Goal: Task Accomplishment & Management: Manage account settings

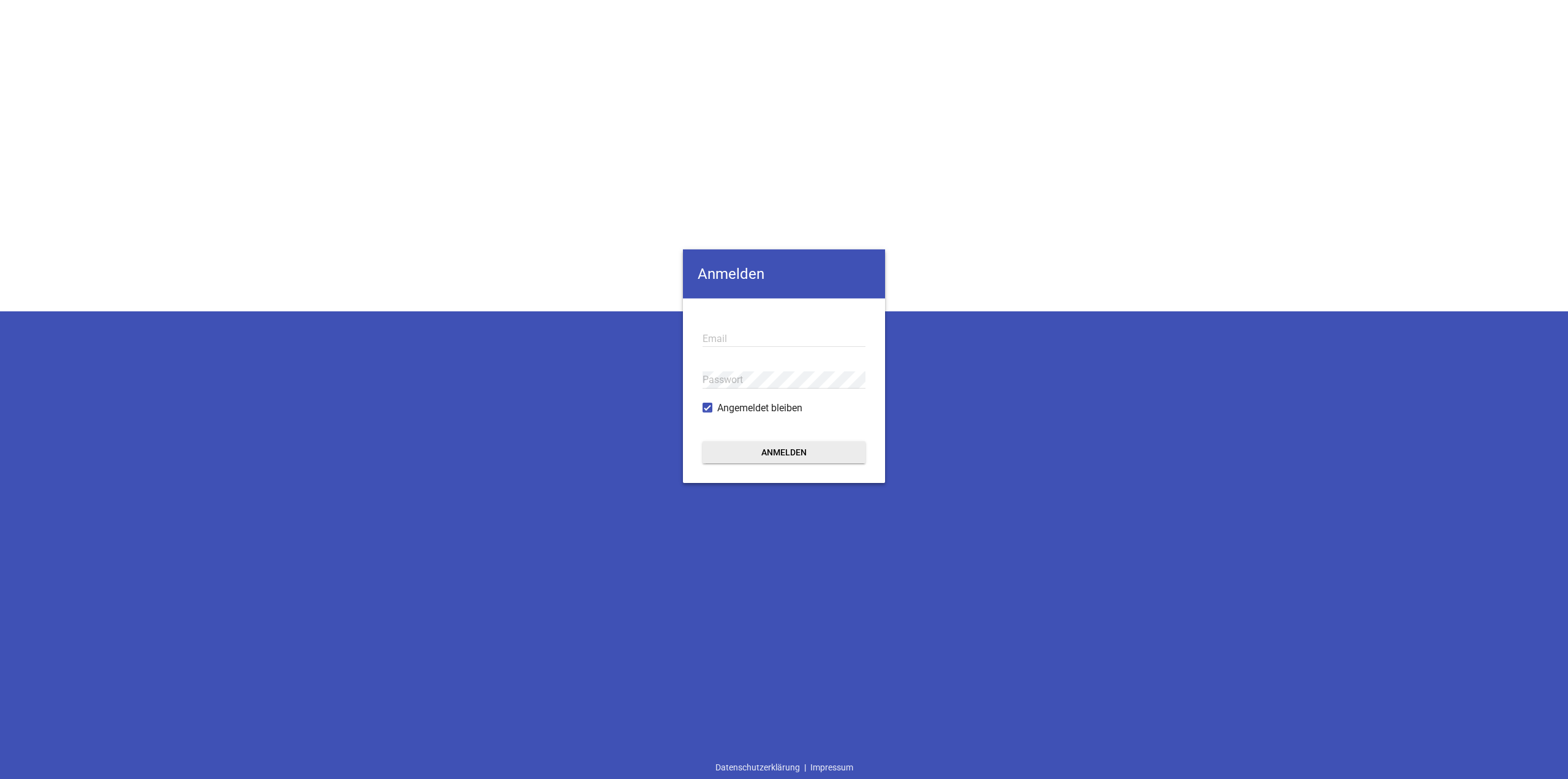
type input "[EMAIL_ADDRESS][DOMAIN_NAME]"
click at [805, 438] on form "[EMAIL_ADDRESS][DOMAIN_NAME] Email Passwort Angemeldet bleiben Anmelden" at bounding box center [784, 391] width 202 height 184
click at [813, 461] on button "Anmelden" at bounding box center [784, 452] width 163 height 22
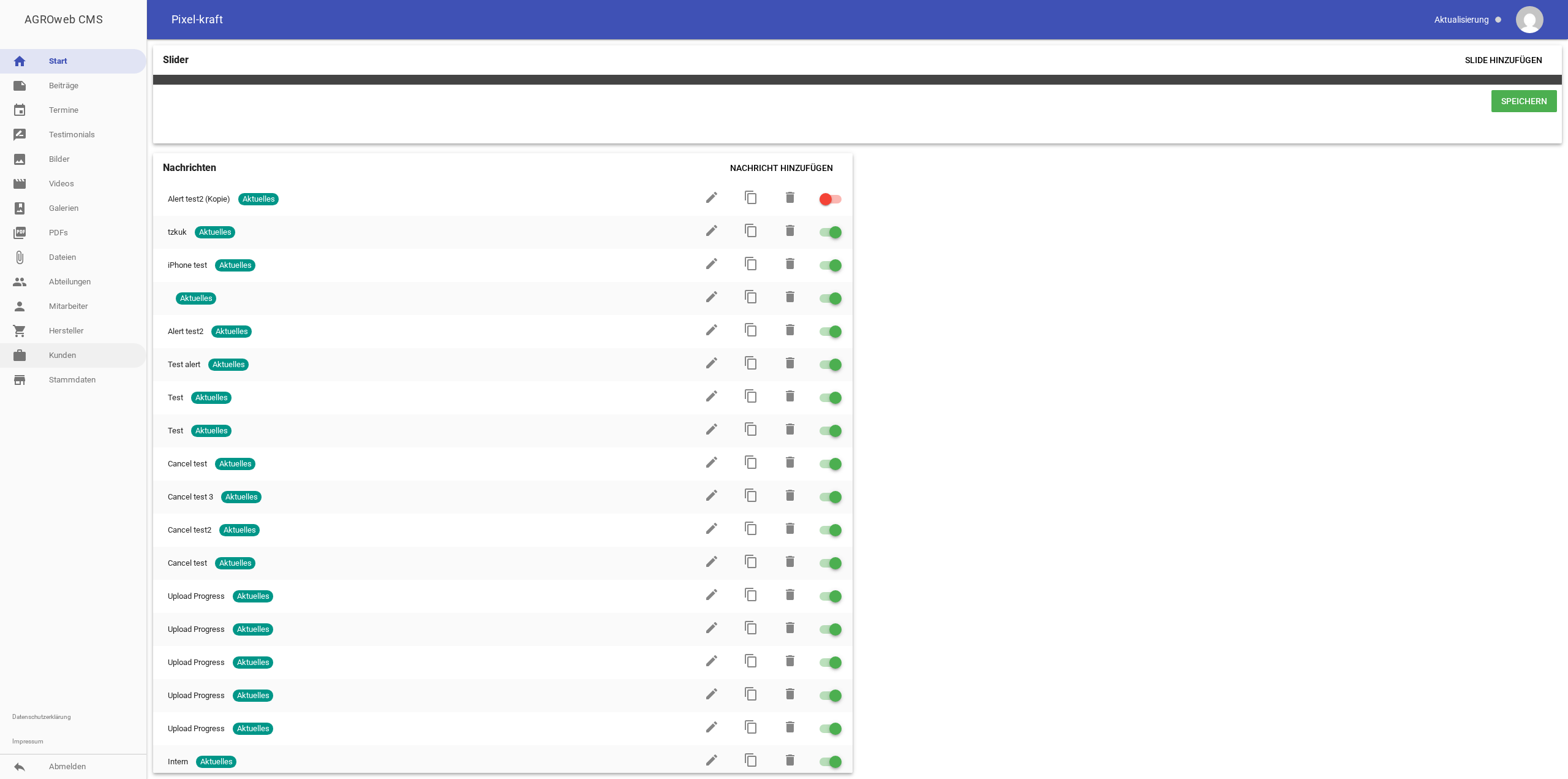
click at [78, 351] on link "work [PERSON_NAME]" at bounding box center [73, 356] width 146 height 24
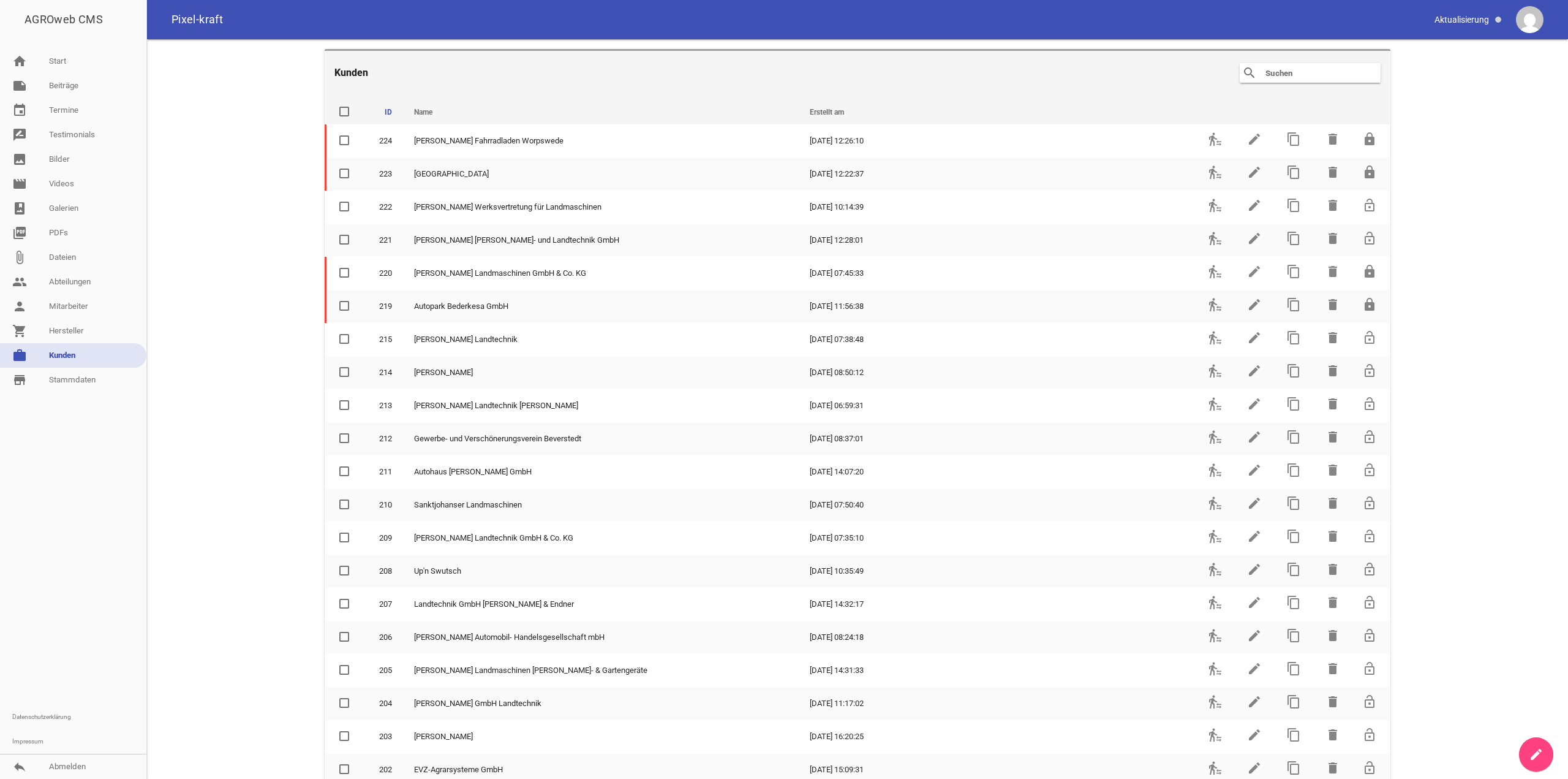
click at [1288, 78] on input "text" at bounding box center [1313, 72] width 98 height 14
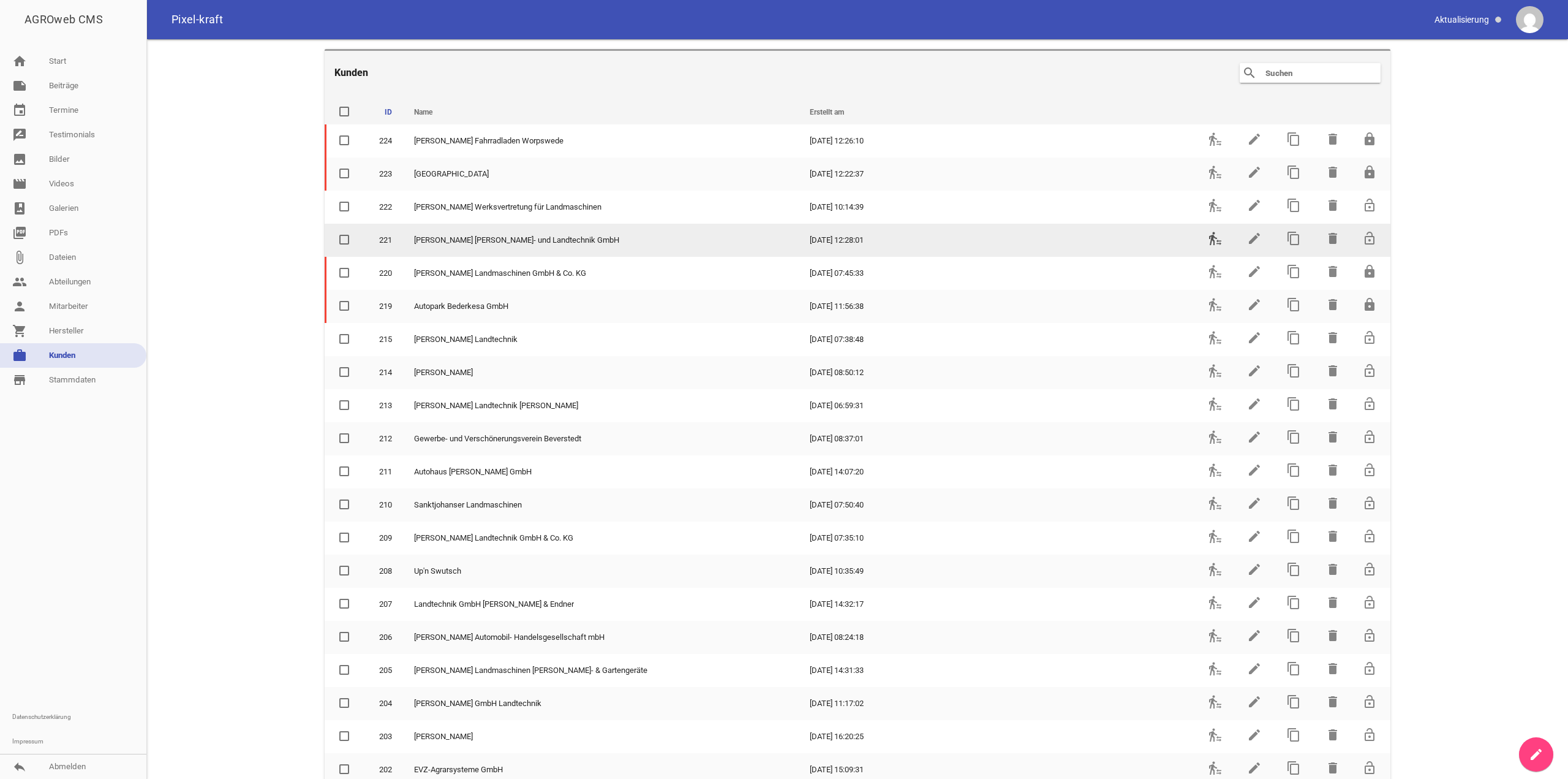
click at [1208, 240] on icon "transfer_within_a_station" at bounding box center [1215, 238] width 14 height 14
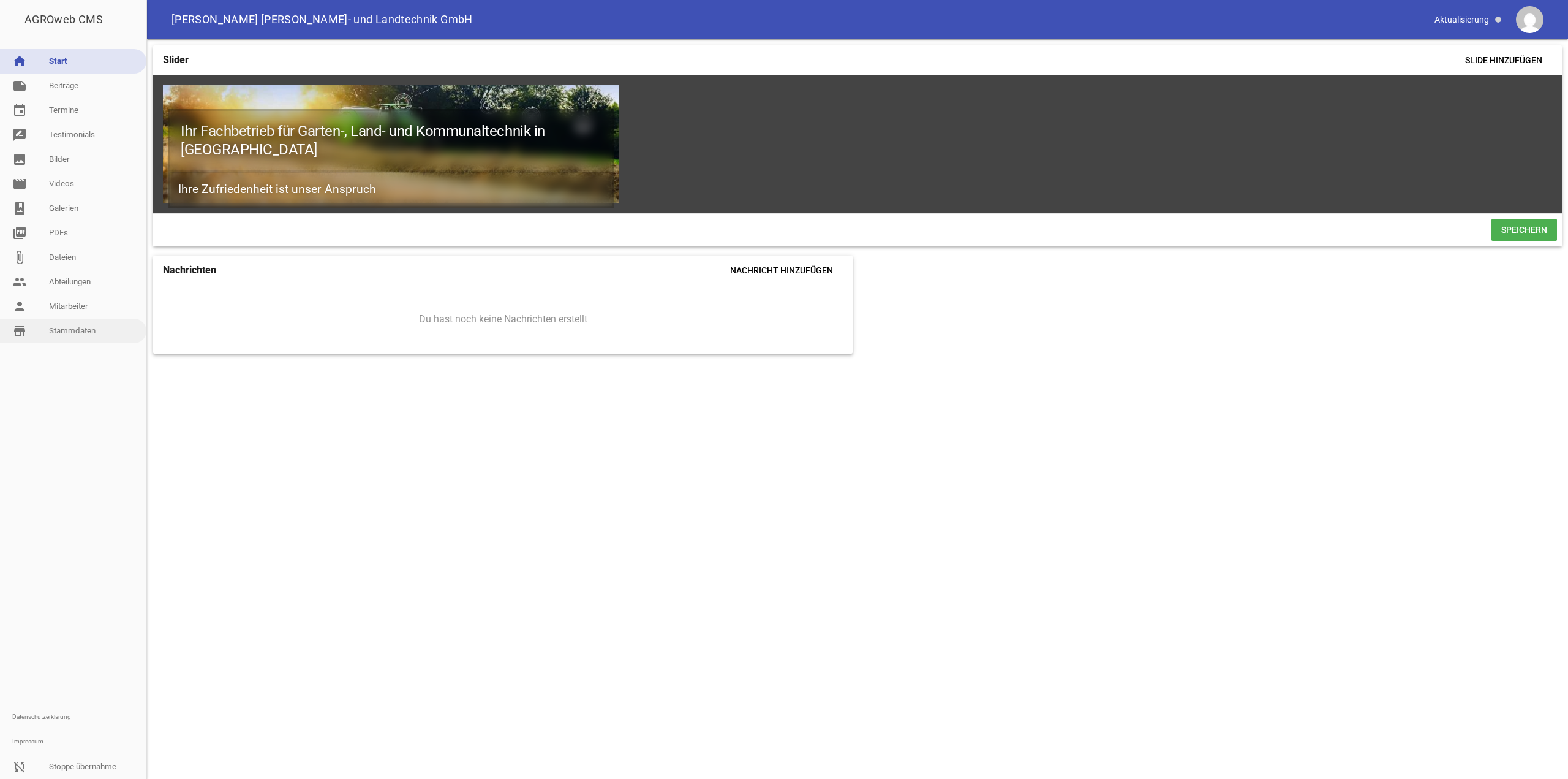
click at [97, 334] on link "store_mall_directory Stammdaten" at bounding box center [73, 330] width 146 height 24
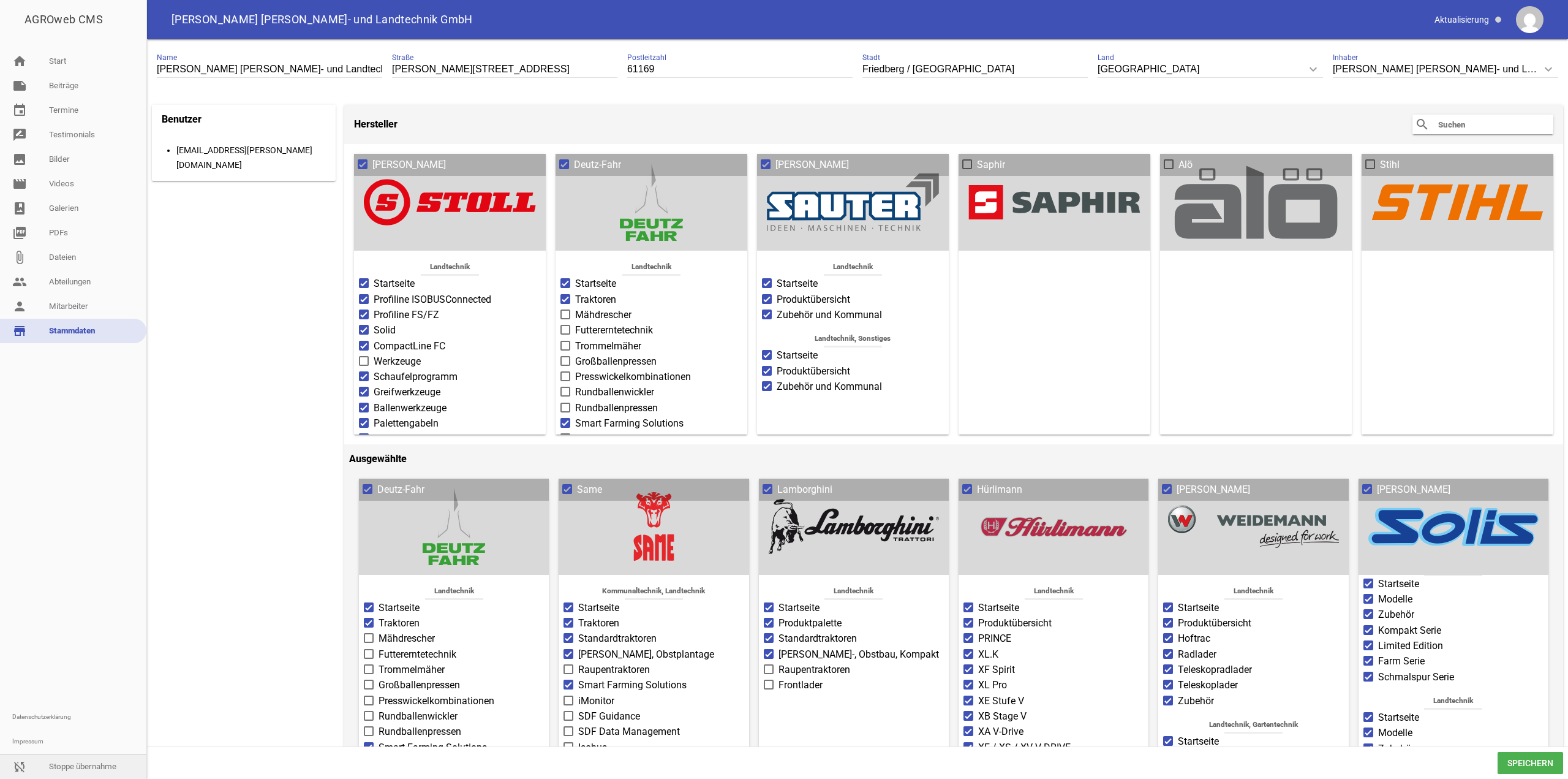
click at [107, 761] on link "sync_disabled Stoppe übernahme" at bounding box center [73, 767] width 146 height 24
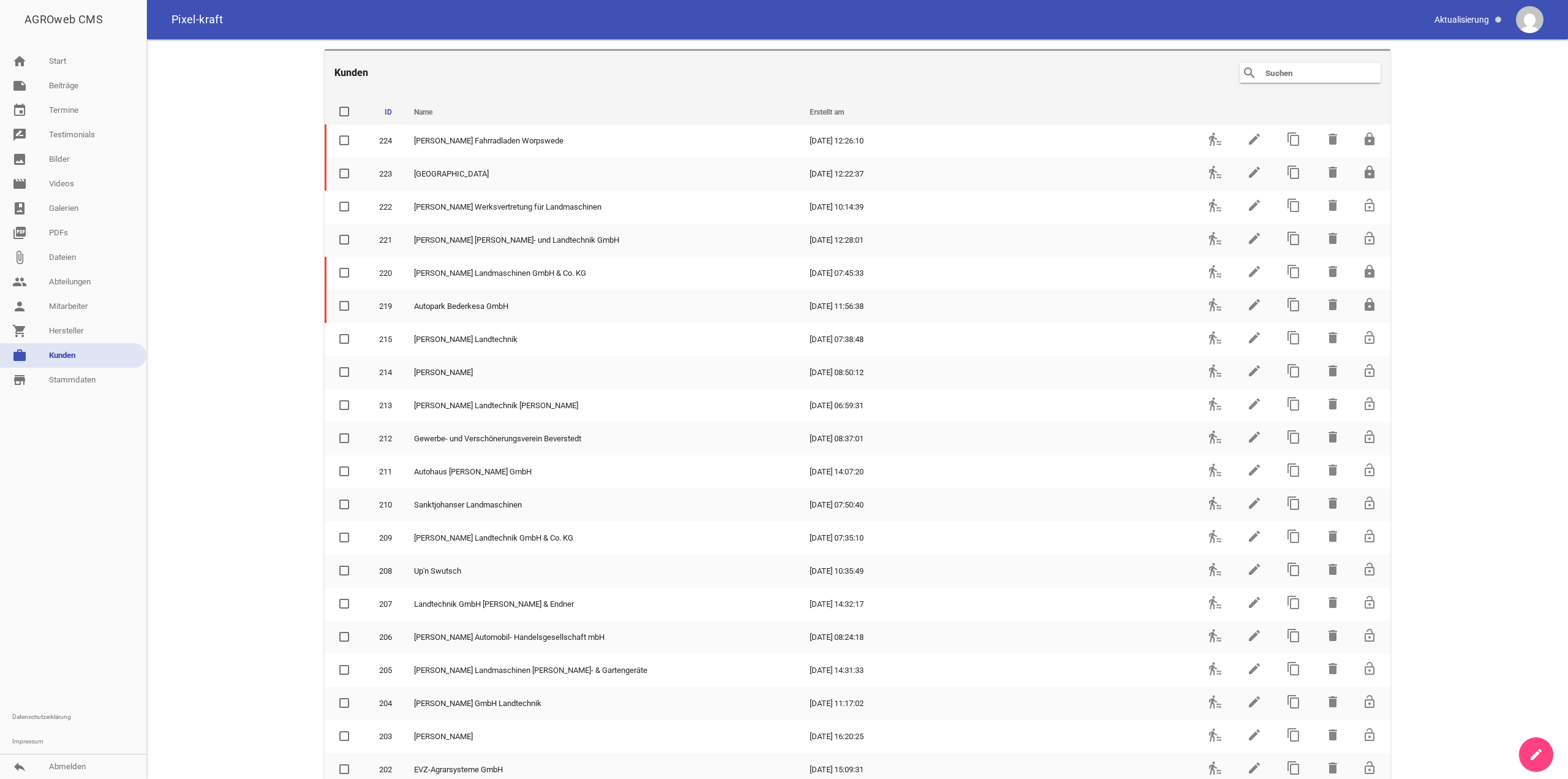
click at [1281, 80] on input "text" at bounding box center [1313, 72] width 98 height 14
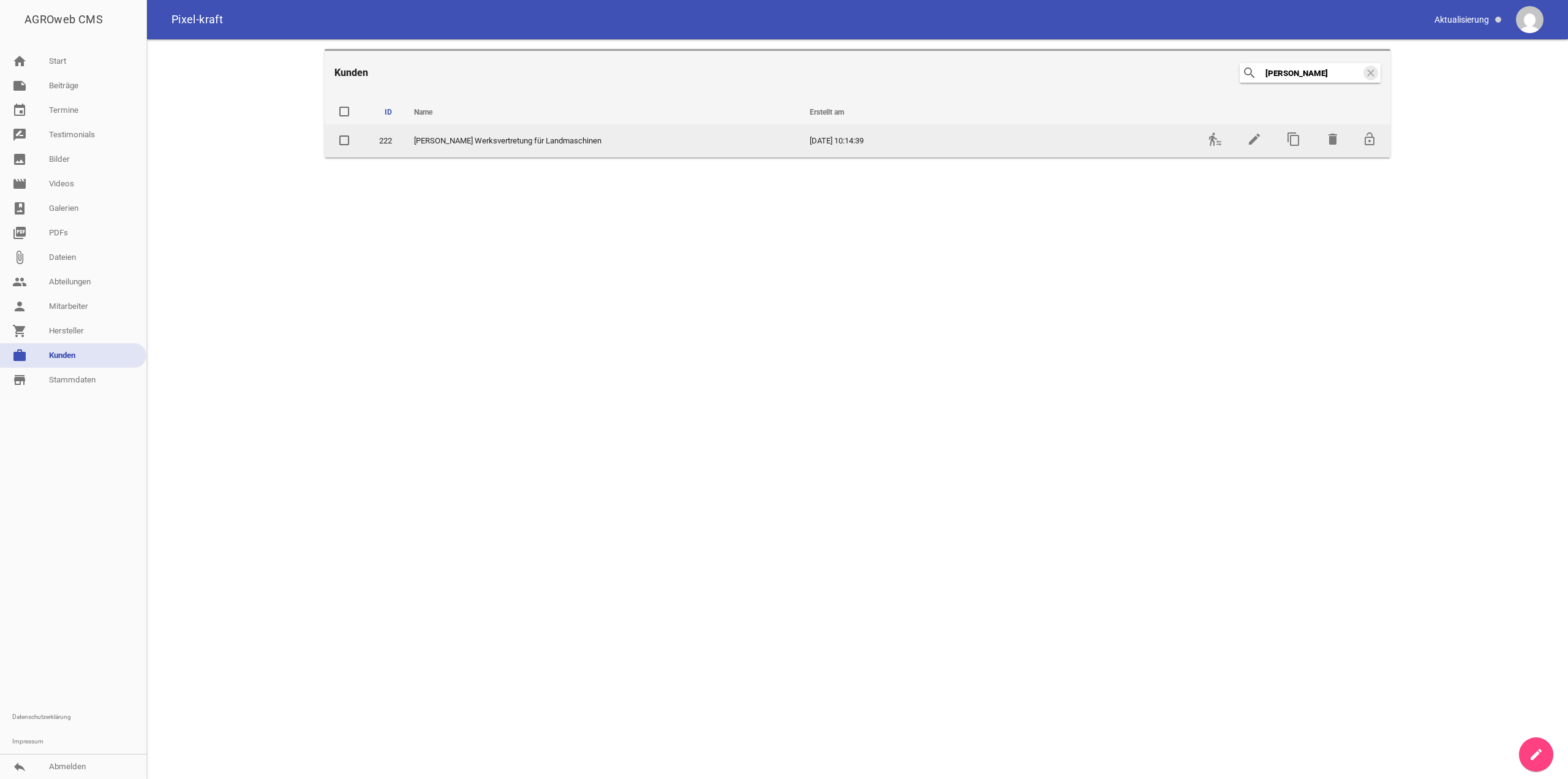
type input "[PERSON_NAME]"
click at [1205, 136] on td "transfer_within_a_station" at bounding box center [1213, 140] width 39 height 33
click at [1207, 139] on td "transfer_within_a_station" at bounding box center [1213, 140] width 39 height 33
click at [1209, 140] on icon "transfer_within_a_station" at bounding box center [1215, 139] width 14 height 14
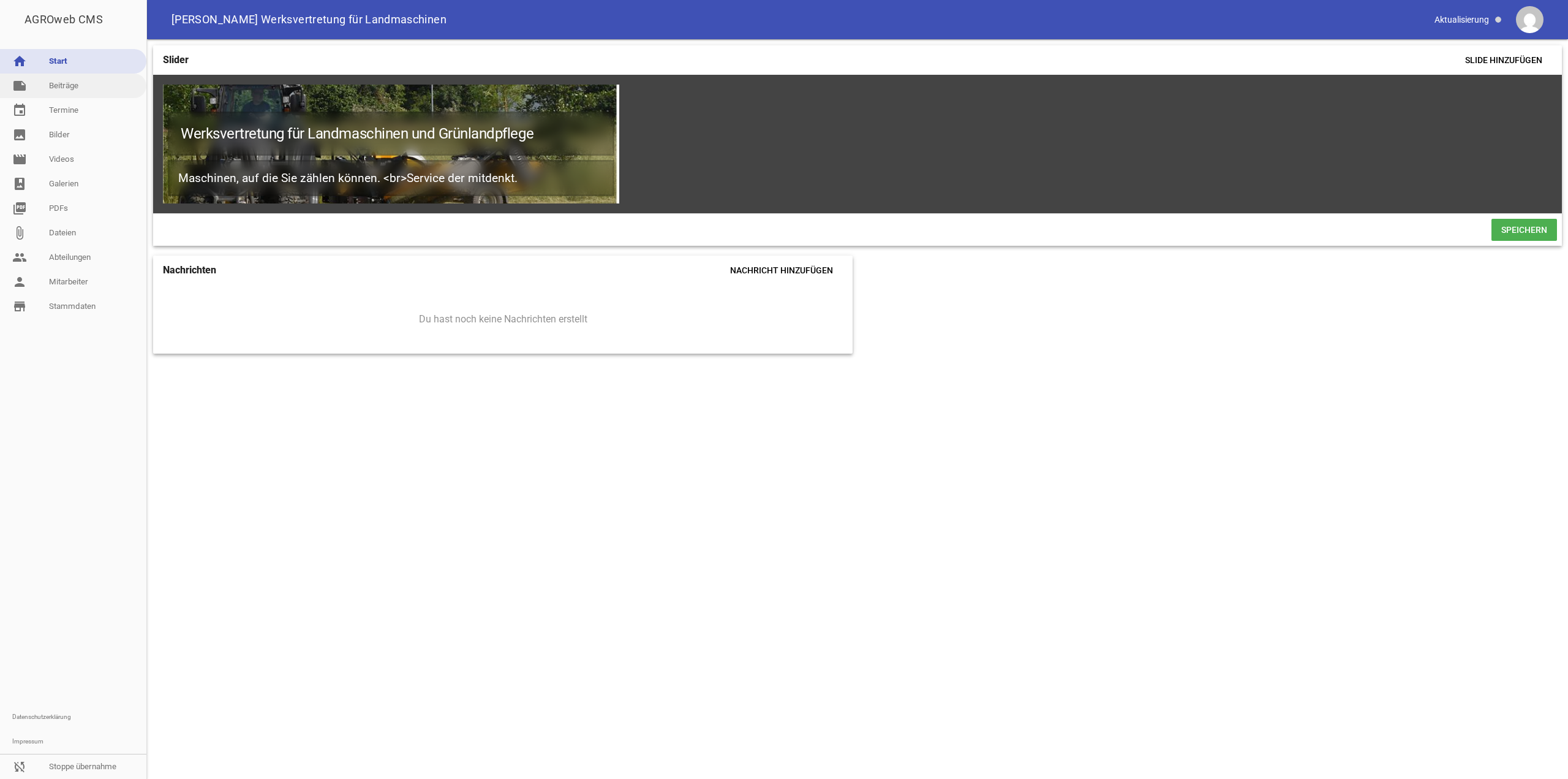
click at [93, 81] on link "note Beiträge" at bounding box center [73, 86] width 146 height 24
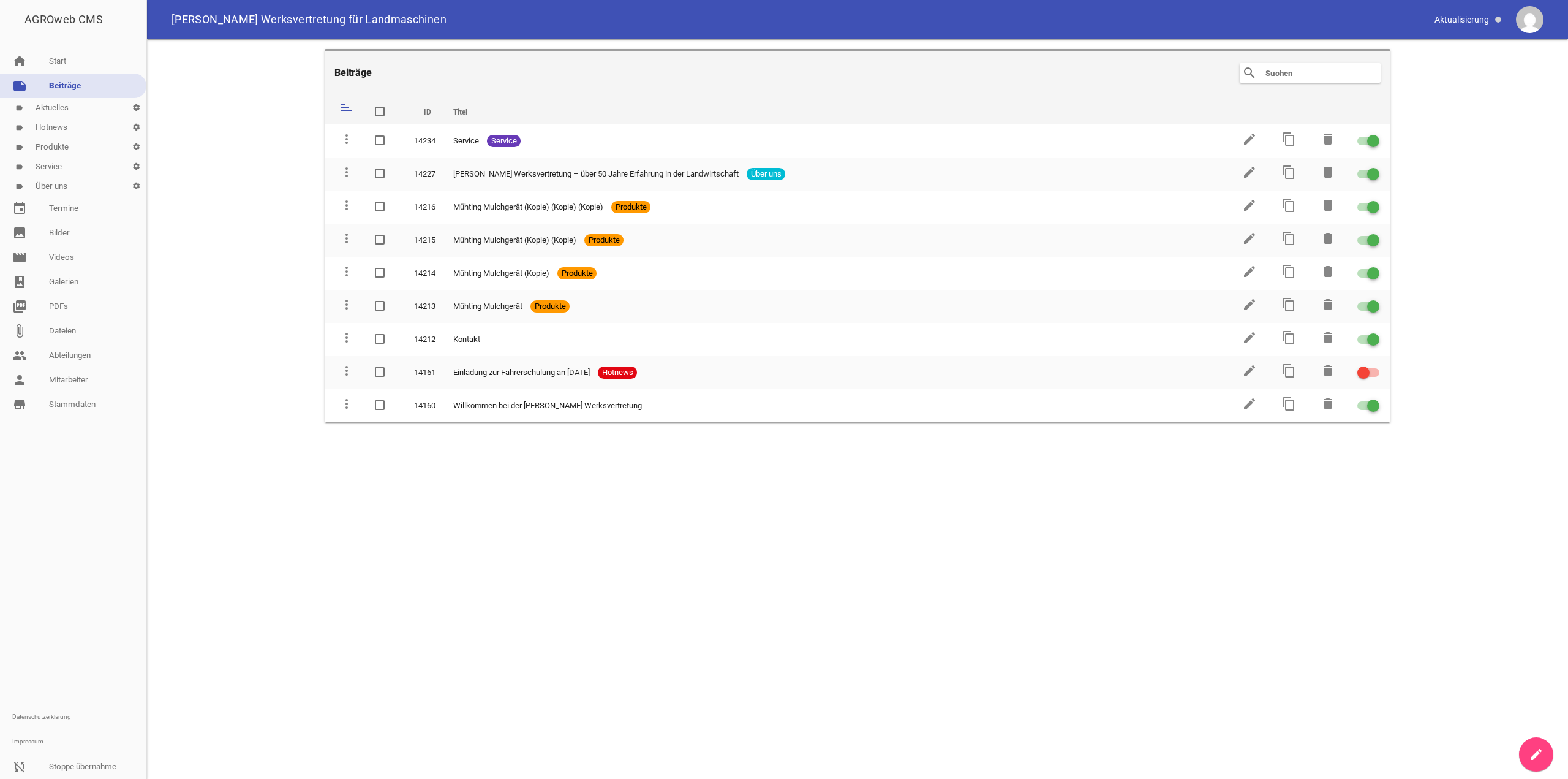
click at [72, 160] on link "label Service settings" at bounding box center [73, 167] width 146 height 20
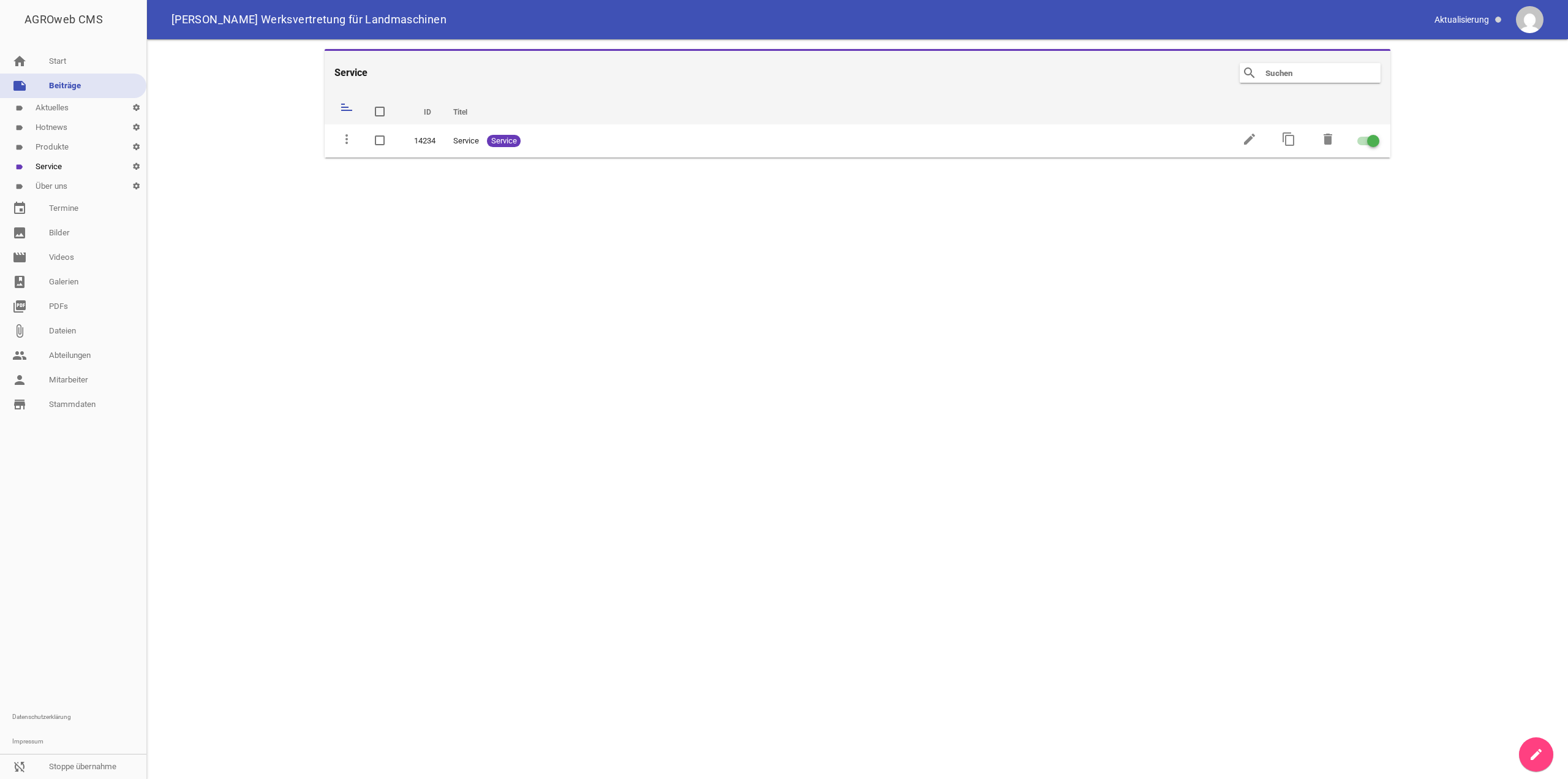
click at [74, 153] on link "label Produkte settings" at bounding box center [73, 147] width 146 height 20
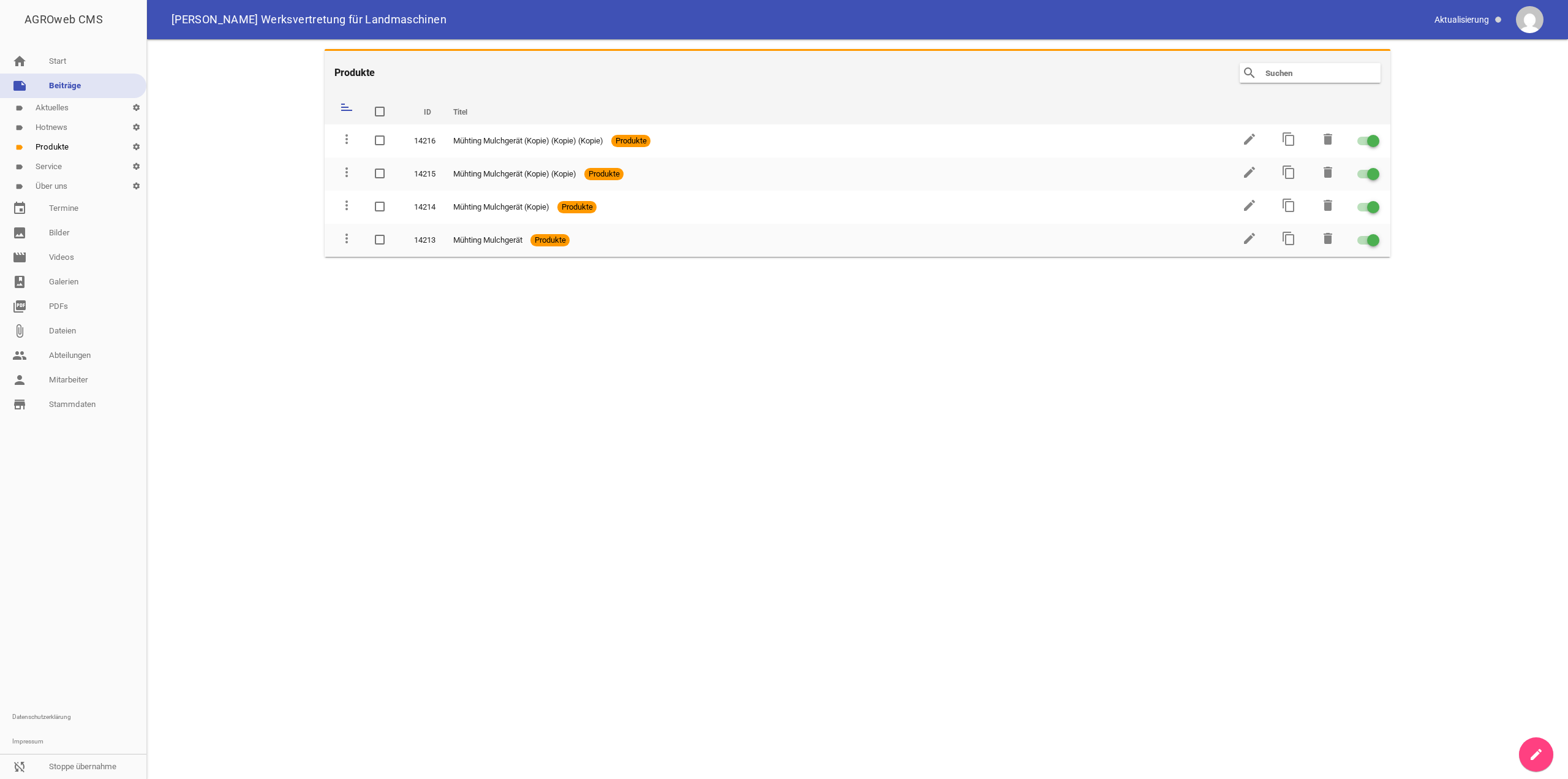
click at [75, 136] on link "label Hotnews settings" at bounding box center [73, 127] width 146 height 20
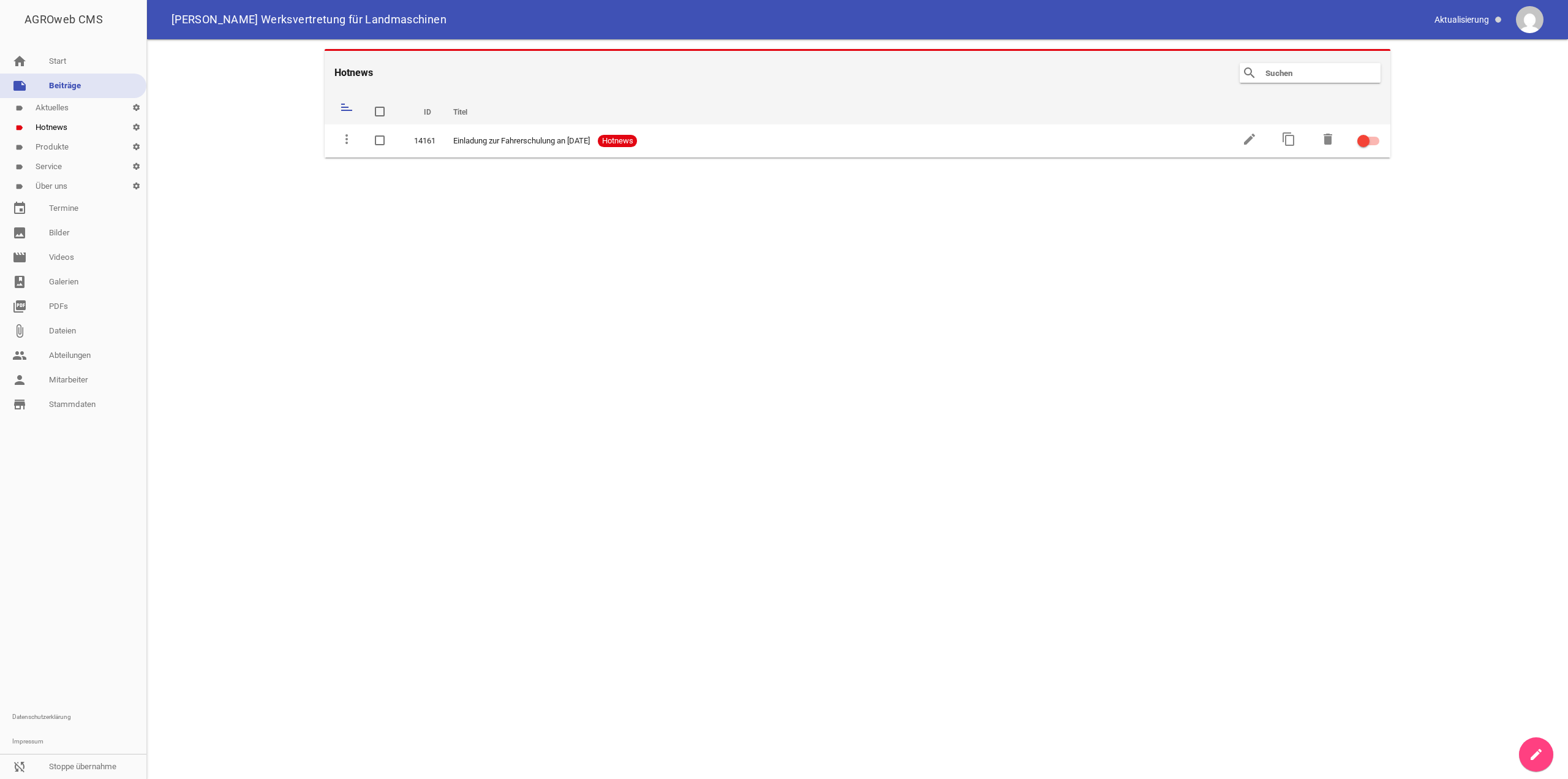
click at [79, 107] on link "label Aktuelles settings" at bounding box center [73, 108] width 146 height 20
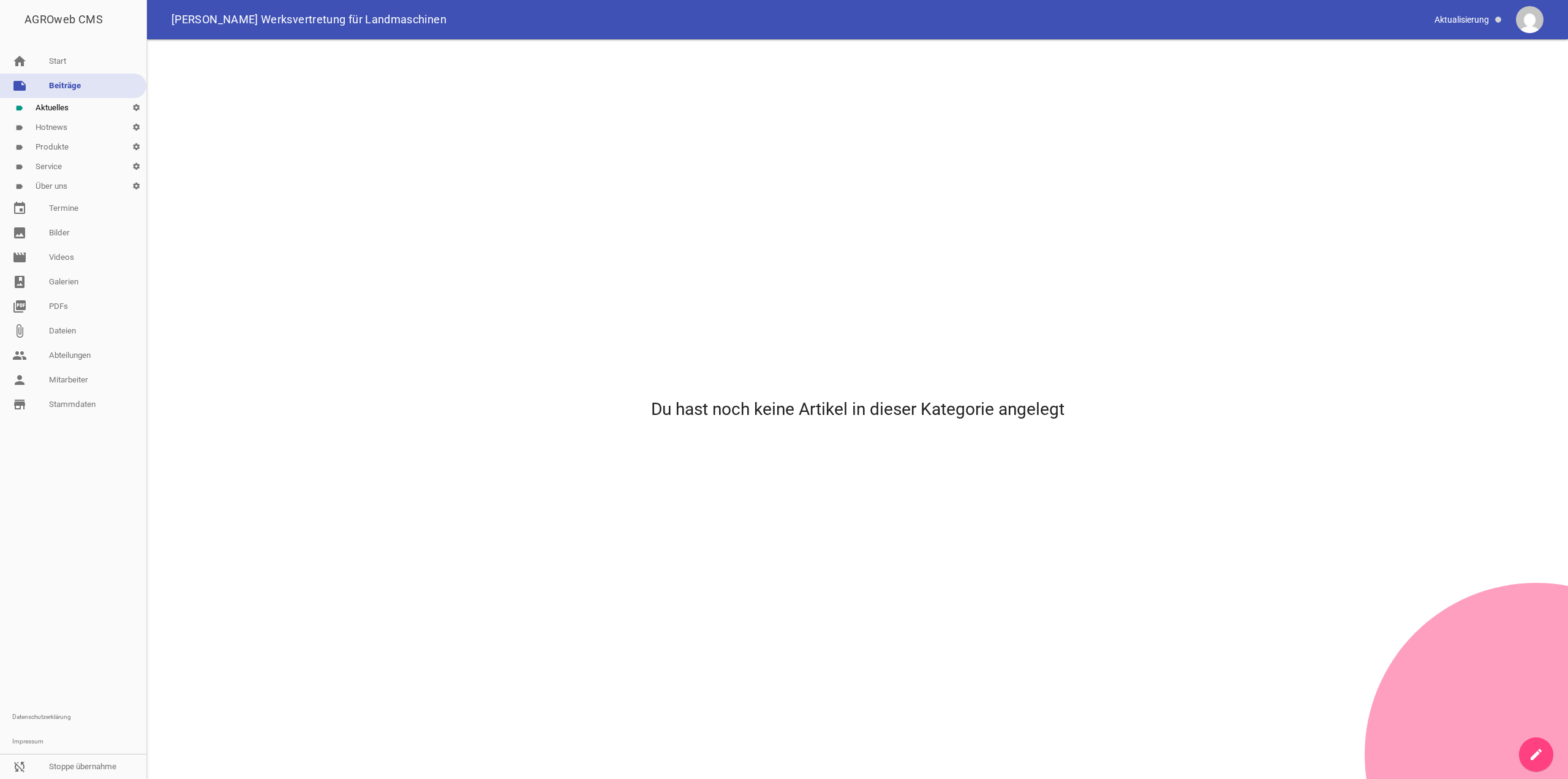
click at [70, 184] on link "label Über uns settings" at bounding box center [73, 187] width 146 height 20
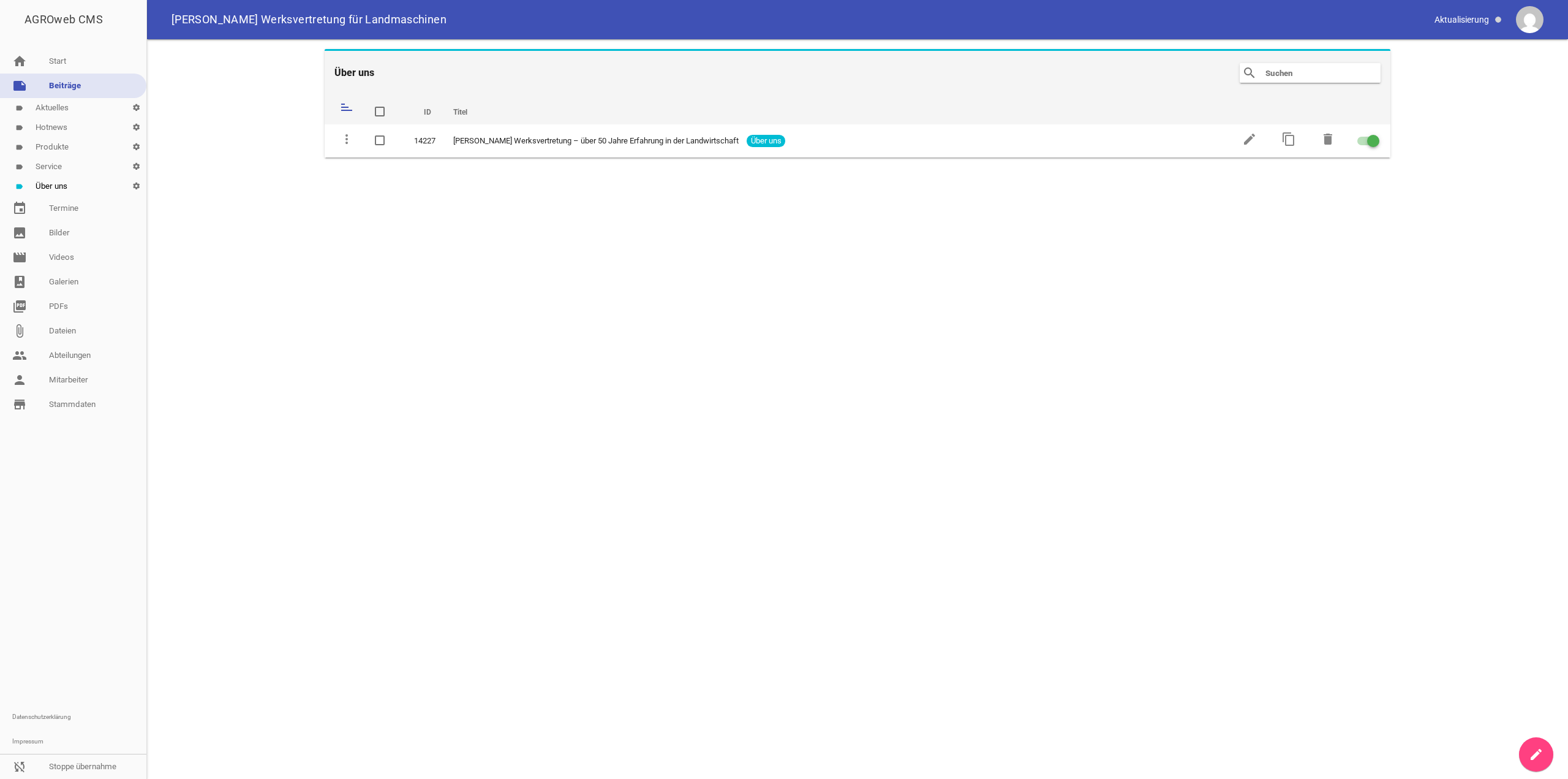
click at [72, 174] on link "label Service settings" at bounding box center [73, 167] width 146 height 20
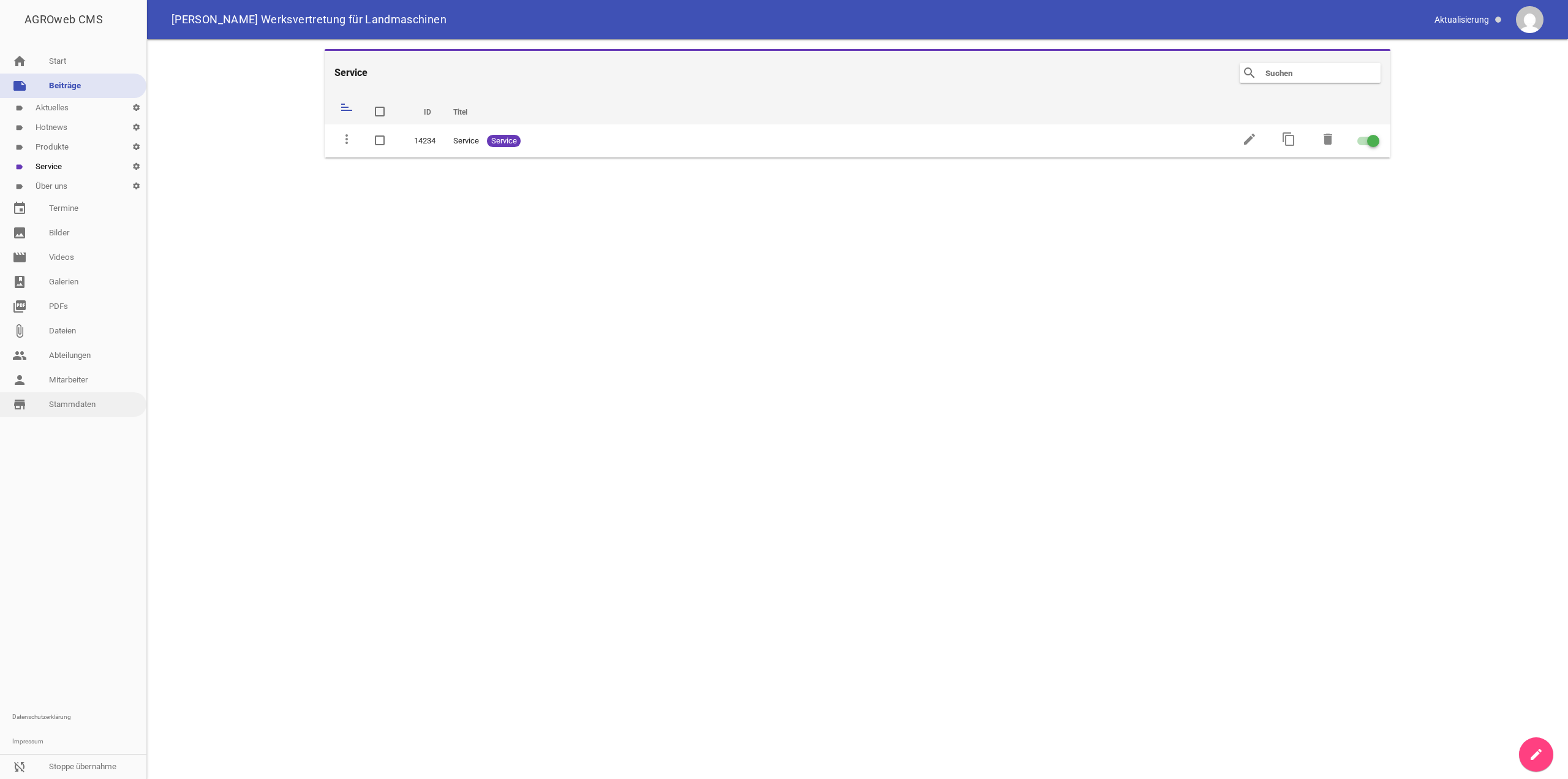
click at [38, 400] on link "store_mall_directory Stammdaten" at bounding box center [73, 404] width 146 height 24
